Goal: Task Accomplishment & Management: Manage account settings

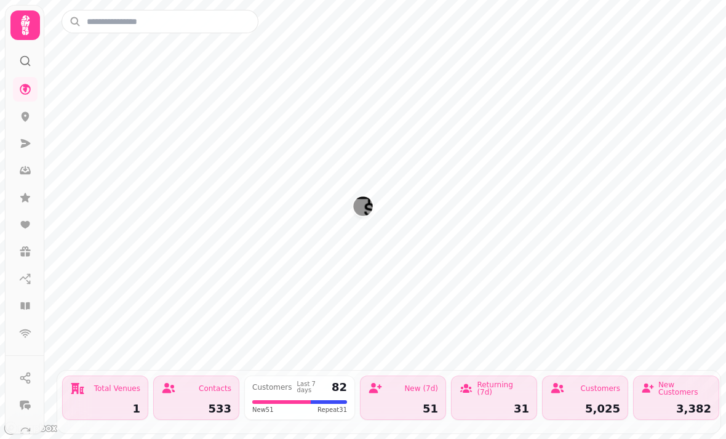
click at [25, 92] on icon at bounding box center [25, 89] width 12 height 12
click at [27, 144] on icon at bounding box center [26, 143] width 10 height 9
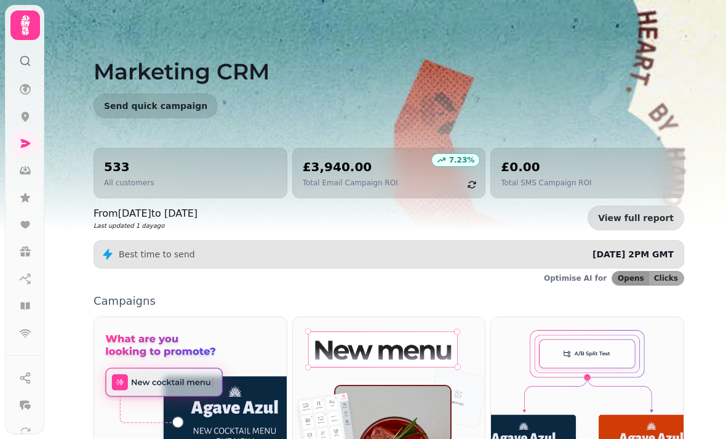
click at [17, 177] on link at bounding box center [25, 170] width 25 height 25
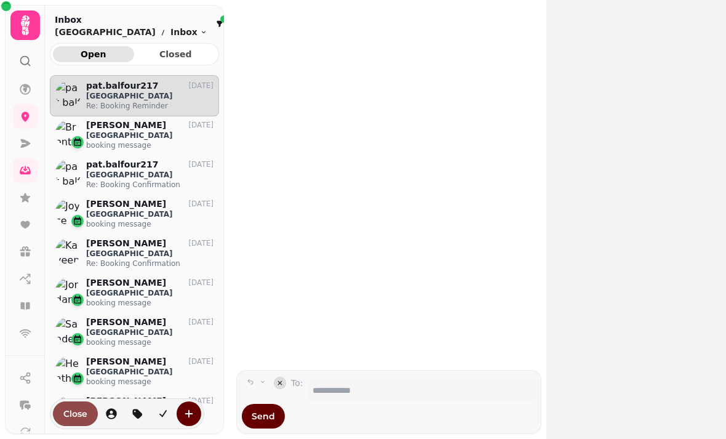
scroll to position [353, 169]
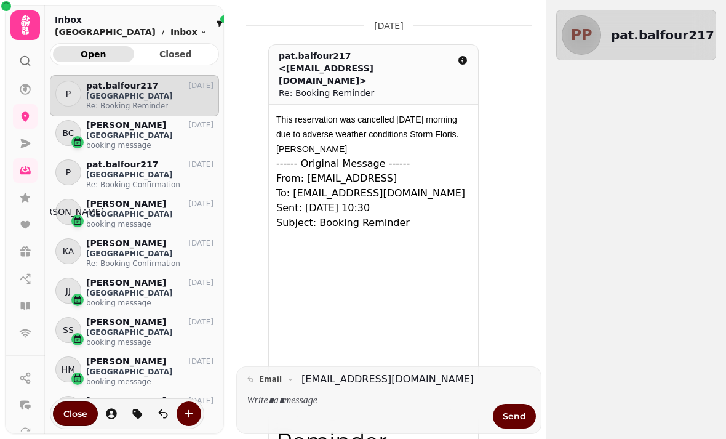
click at [28, 140] on icon at bounding box center [25, 143] width 12 height 12
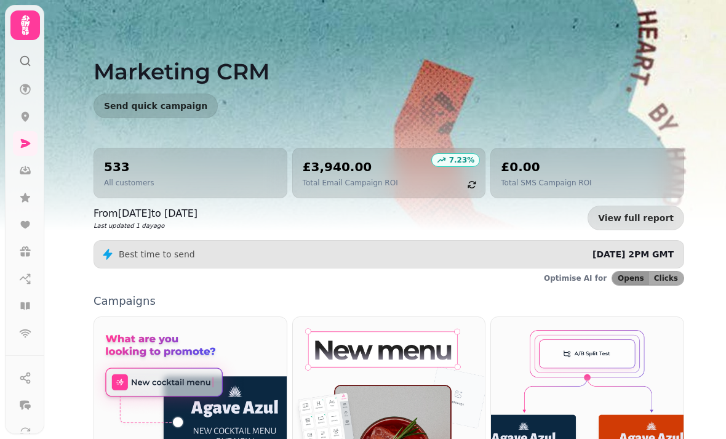
click at [25, 306] on icon at bounding box center [25, 306] width 12 height 12
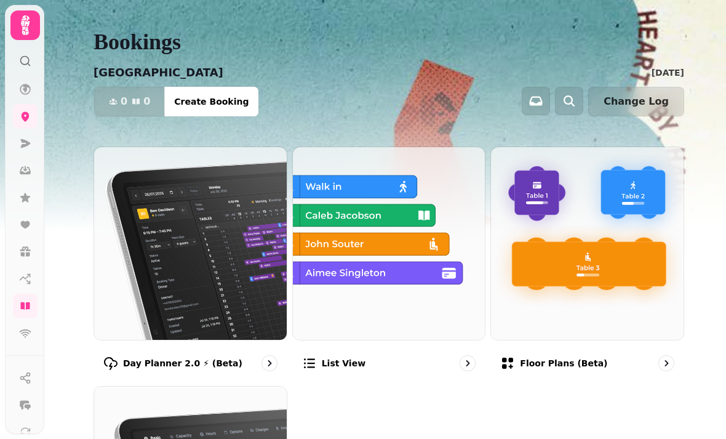
click at [360, 234] on img at bounding box center [389, 243] width 193 height 193
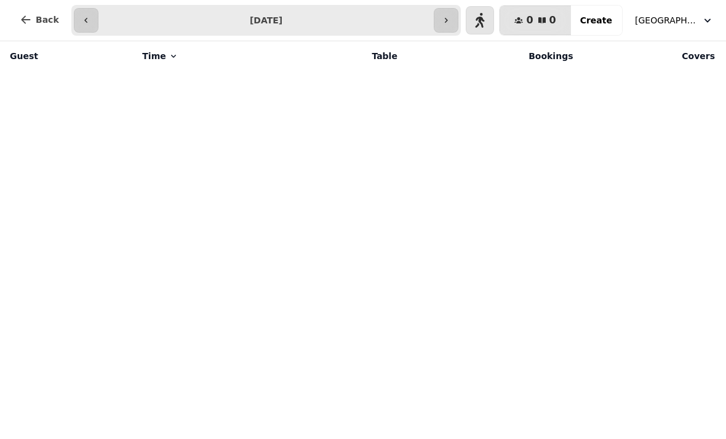
click at [447, 19] on icon "button" at bounding box center [446, 20] width 10 height 10
click at [84, 22] on icon "button" at bounding box center [85, 20] width 3 height 5
click at [155, 57] on span "Time" at bounding box center [153, 56] width 23 height 12
click at [169, 54] on icon at bounding box center [174, 56] width 10 height 10
click at [392, 48] on th "Table" at bounding box center [344, 56] width 119 height 30
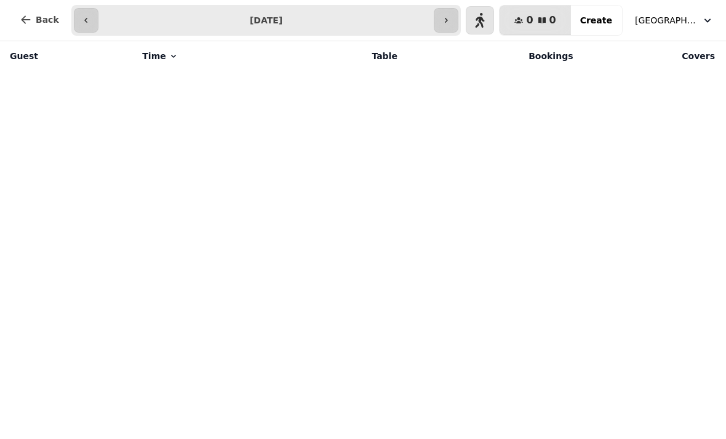
click at [451, 18] on icon "button" at bounding box center [446, 20] width 10 height 10
click at [482, 16] on icon "button" at bounding box center [479, 20] width 10 height 10
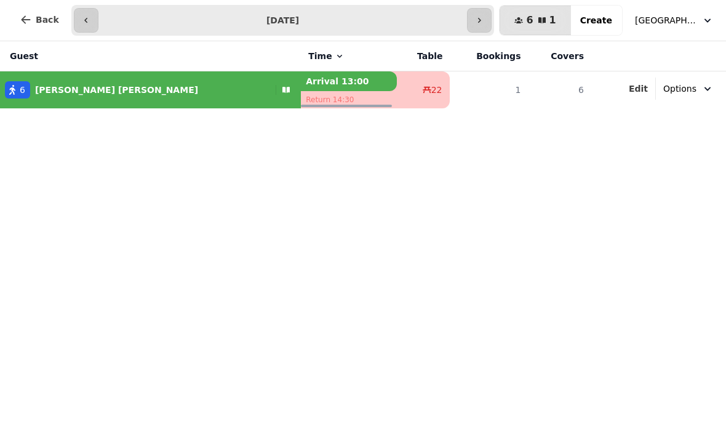
click at [482, 22] on icon "button" at bounding box center [479, 20] width 10 height 10
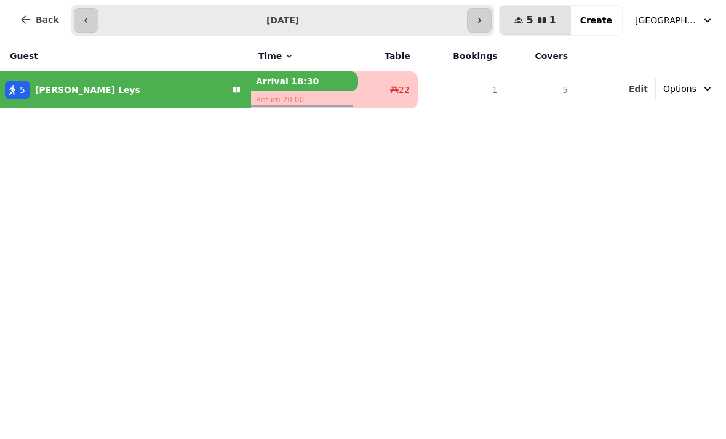
click at [90, 22] on button "button" at bounding box center [86, 20] width 25 height 25
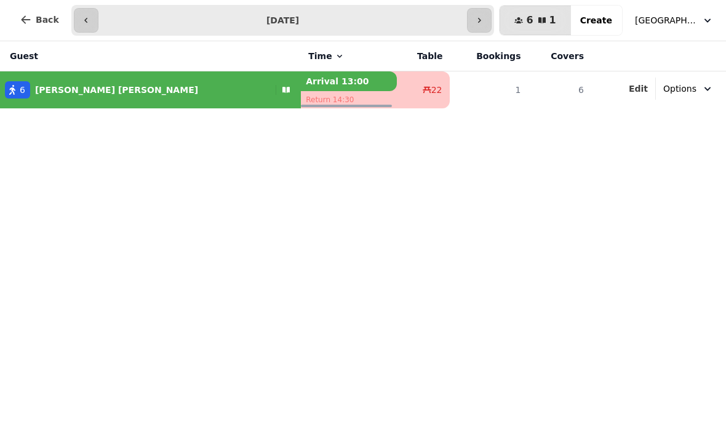
click at [90, 24] on button "button" at bounding box center [86, 20] width 25 height 25
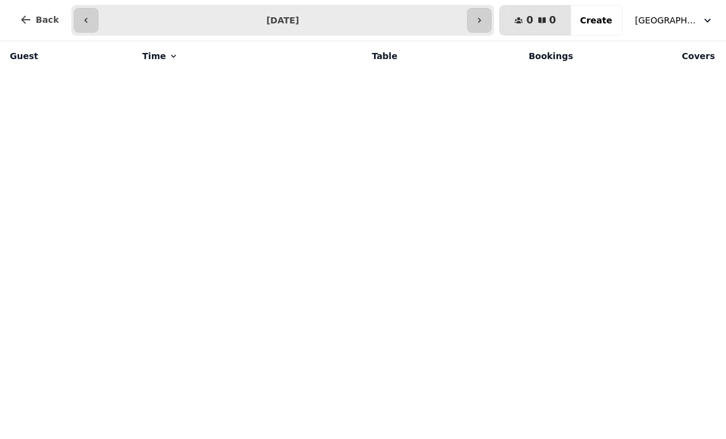
click at [86, 21] on icon "button" at bounding box center [86, 20] width 10 height 10
type input "**********"
